Goal: Information Seeking & Learning: Learn about a topic

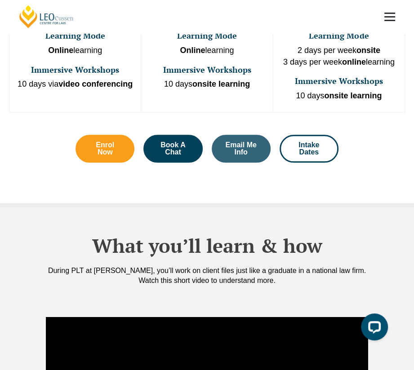
scroll to position [523, 0]
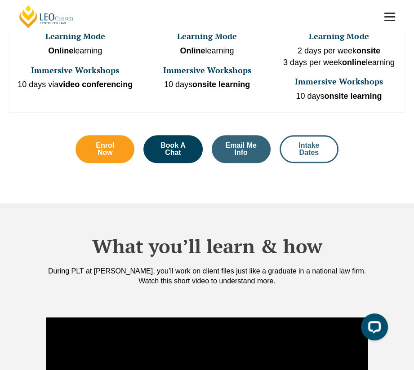
click at [304, 142] on span "Intake Dates" at bounding box center [309, 149] width 35 height 14
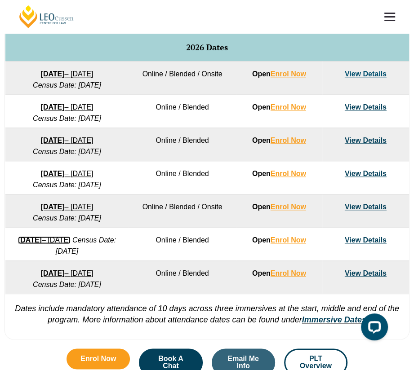
scroll to position [587, 0]
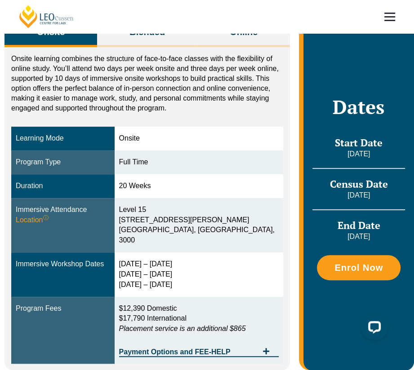
scroll to position [168, 0]
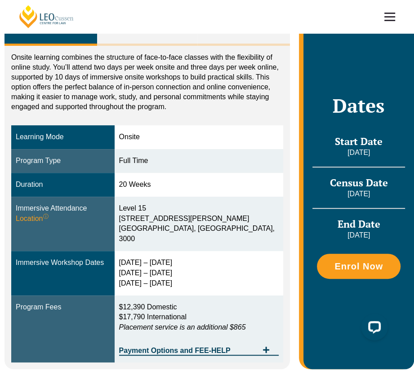
click at [222, 83] on p "Onsite learning combines the structure of face-to-face classes with the flexibi…" at bounding box center [147, 82] width 272 height 59
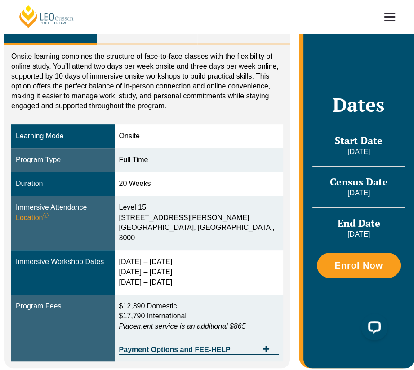
scroll to position [169, 0]
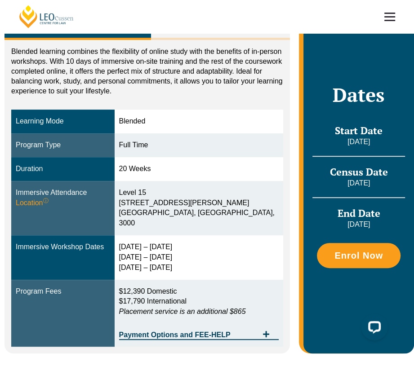
scroll to position [184, 0]
